Goal: Task Accomplishment & Management: Manage account settings

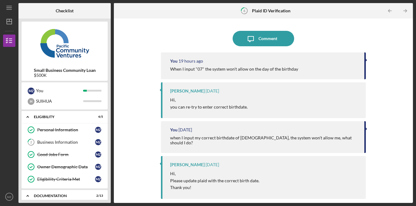
scroll to position [80, 0]
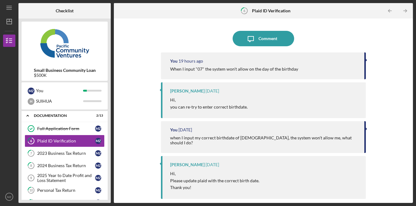
click at [386, 101] on div "Icon/Message Comment You 19 hours ago When I input "07" the system won't allow …" at bounding box center [263, 111] width 293 height 178
click at [386, 77] on div "Icon/Message Comment You 19 hours ago When I input "07" the system won't allow …" at bounding box center [263, 111] width 293 height 178
click at [76, 141] on div "Plaid ID Verification" at bounding box center [66, 140] width 58 height 5
click at [145, 107] on div "Icon/Message Comment You 19 hours ago When I input "07" the system won't allow …" at bounding box center [263, 111] width 293 height 178
drag, startPoint x: 9, startPoint y: 194, endPoint x: 13, endPoint y: 188, distance: 7.1
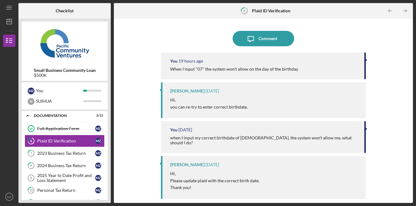
click at [9, 194] on icon "MZ" at bounding box center [9, 196] width 12 height 15
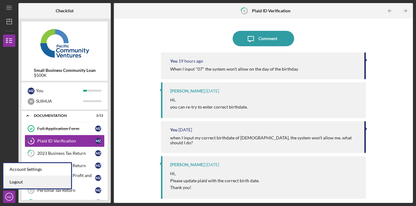
click at [43, 182] on link "Logout" at bounding box center [37, 181] width 68 height 13
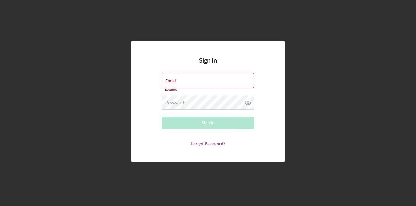
type input "[EMAIL_ADDRESS][DOMAIN_NAME]"
